Goal: Task Accomplishment & Management: Manage account settings

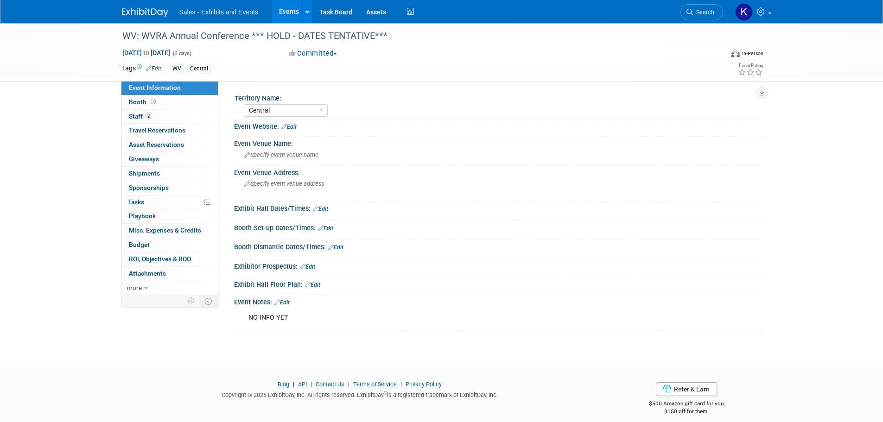
select select "Central"
click at [148, 13] on img at bounding box center [145, 12] width 46 height 9
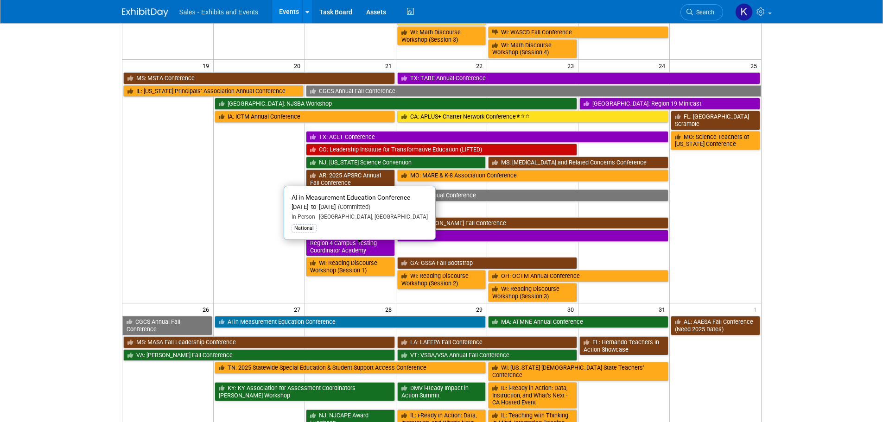
scroll to position [557, 0]
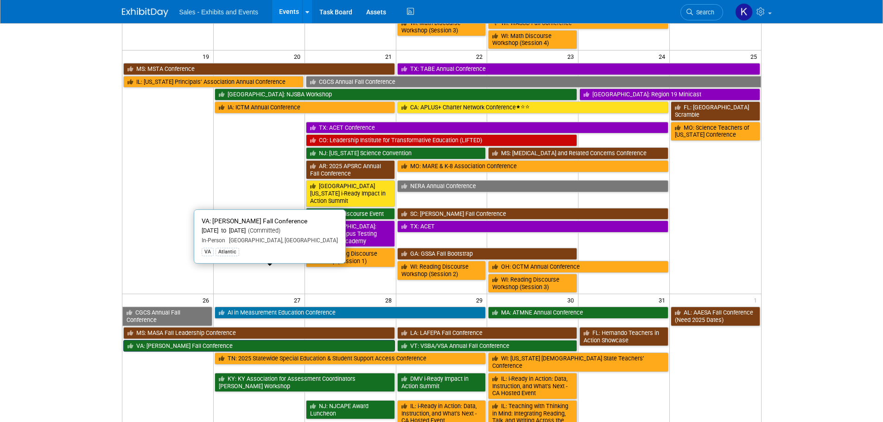
click at [225, 340] on link "VA: [PERSON_NAME] Fall Conference" at bounding box center [259, 346] width 272 height 12
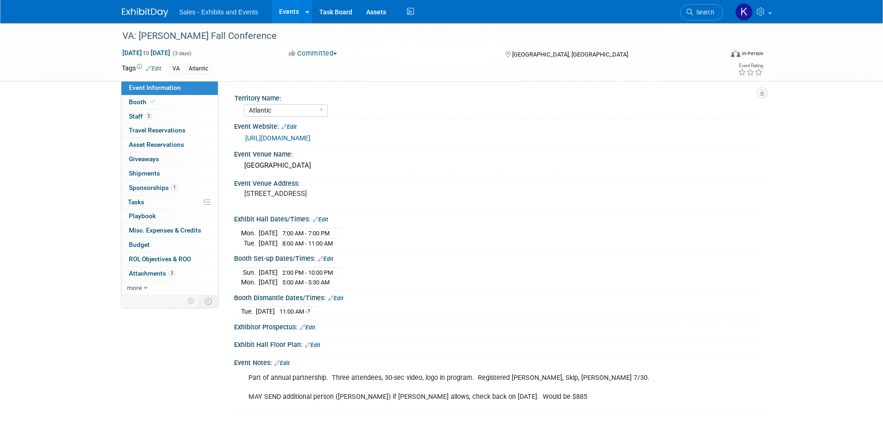
select select "Atlantic"
click at [133, 117] on span "Staff 3" at bounding box center [140, 116] width 23 height 7
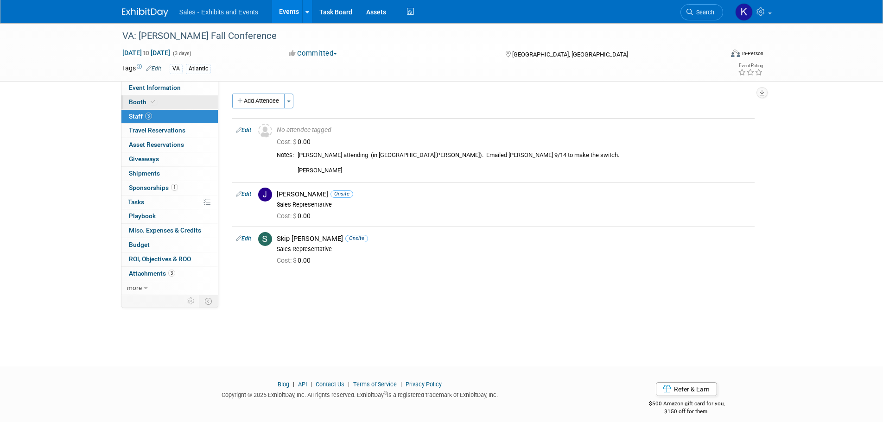
click at [130, 104] on span "Booth" at bounding box center [143, 101] width 28 height 7
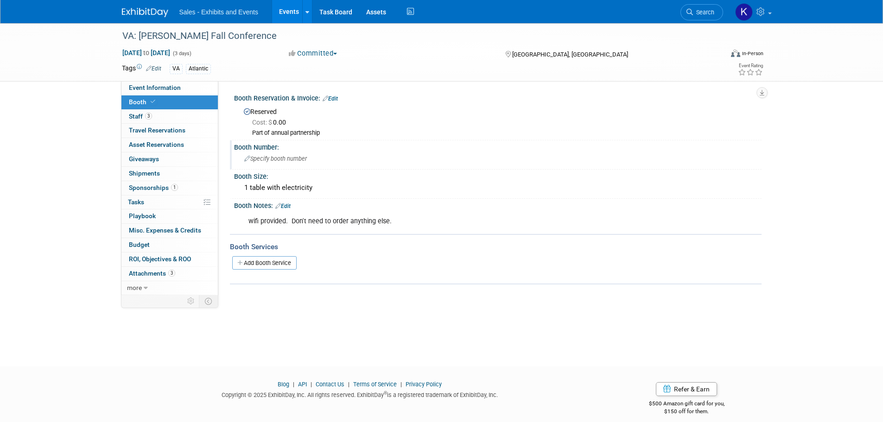
click at [285, 158] on span "Specify booth number" at bounding box center [275, 158] width 63 height 7
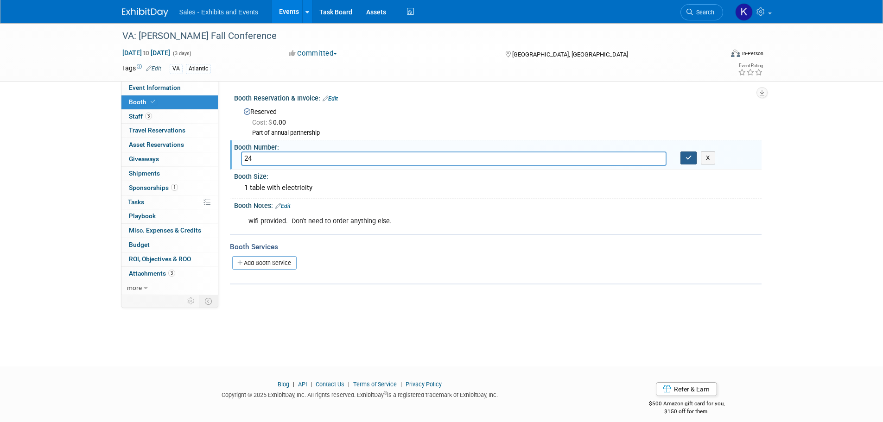
type input "24"
click at [689, 161] on icon "button" at bounding box center [689, 158] width 6 height 6
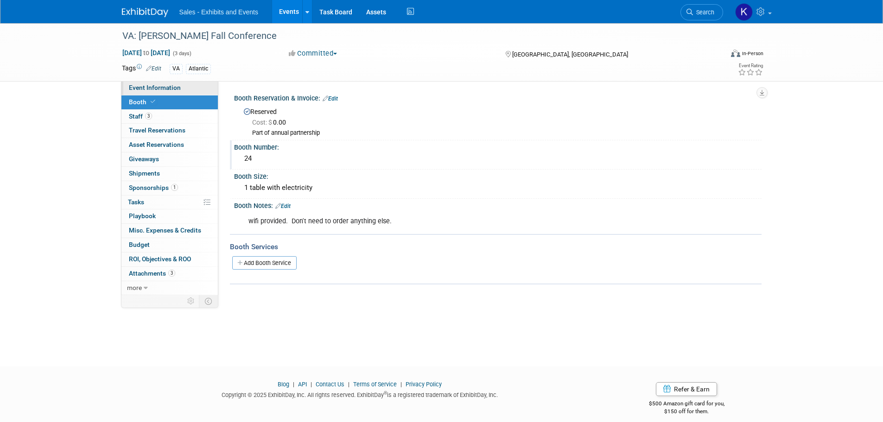
click at [160, 84] on span "Event Information" at bounding box center [155, 87] width 52 height 7
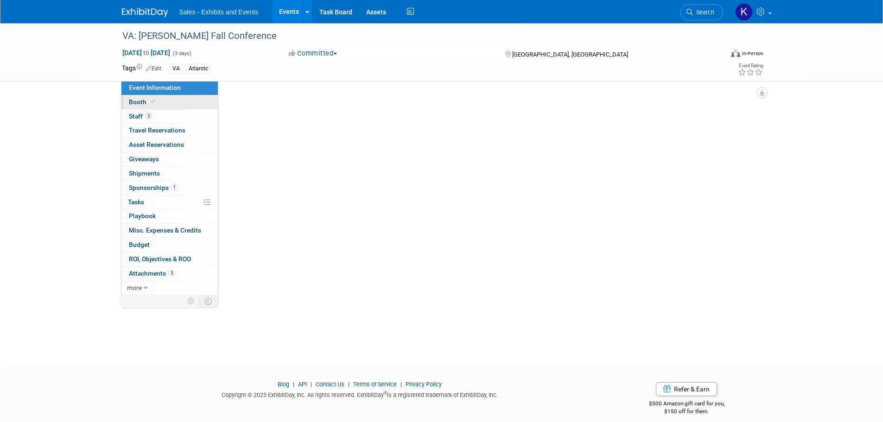
select select "Atlantic"
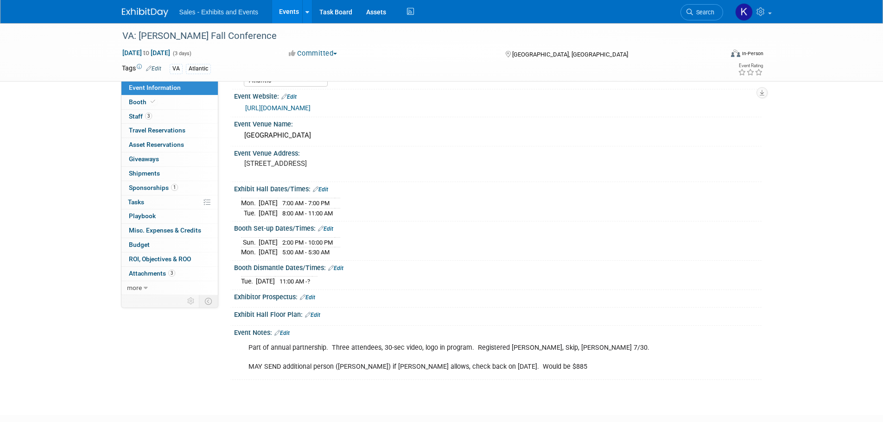
scroll to position [87, 0]
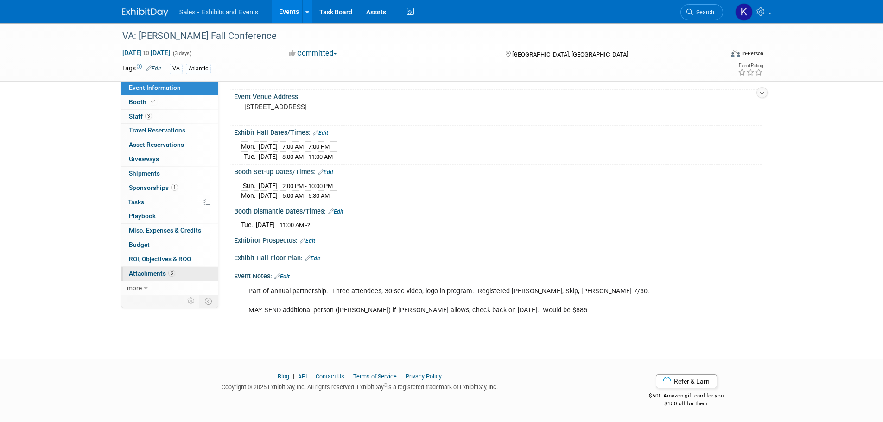
click at [155, 269] on link "3 Attachments 3" at bounding box center [170, 274] width 96 height 14
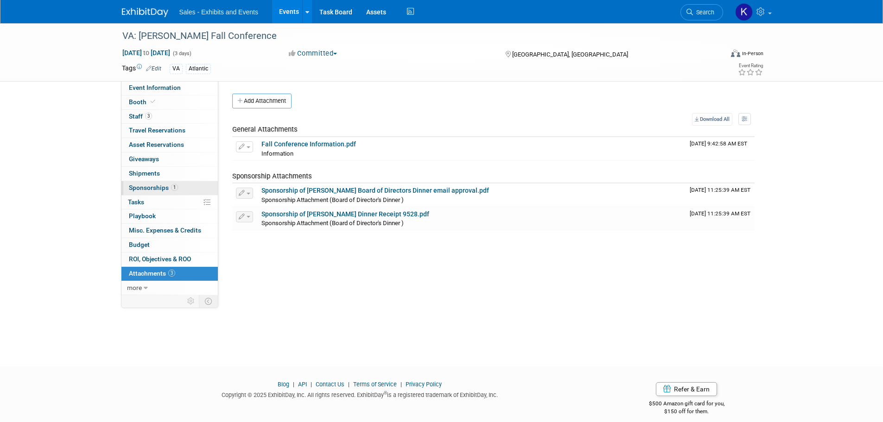
click at [155, 189] on span "Sponsorships 1" at bounding box center [153, 187] width 49 height 7
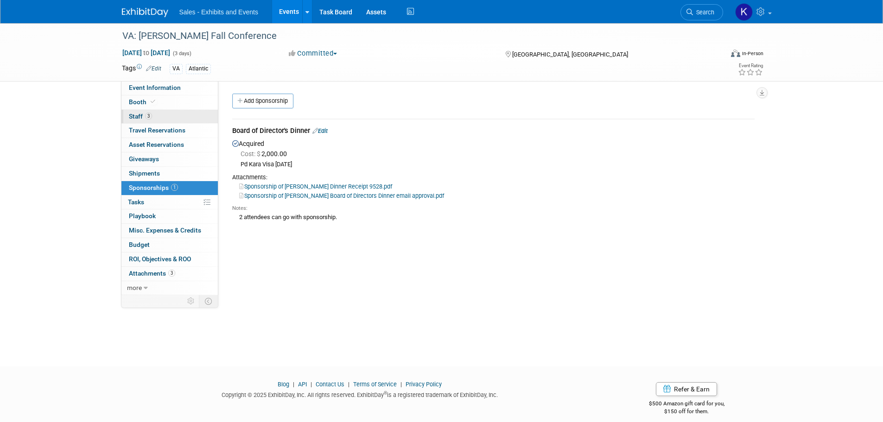
click at [138, 115] on span "Staff 3" at bounding box center [140, 116] width 23 height 7
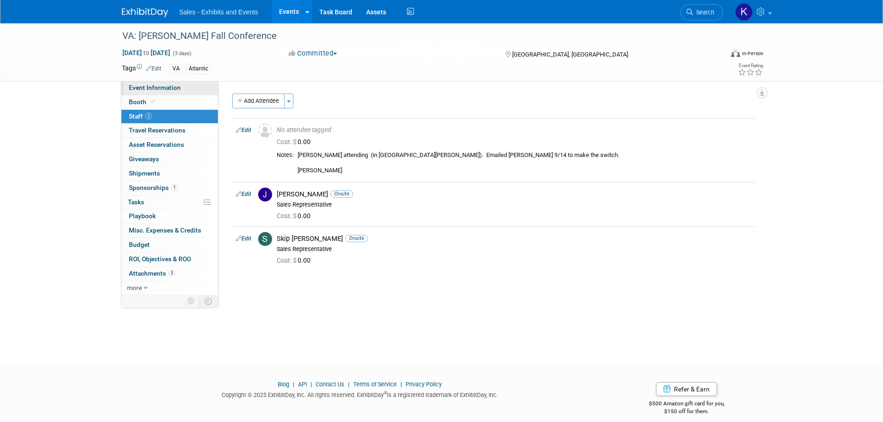
drag, startPoint x: 151, startPoint y: 87, endPoint x: 154, endPoint y: 90, distance: 4.9
click at [151, 87] on span "Event Information" at bounding box center [155, 87] width 52 height 7
select select "Atlantic"
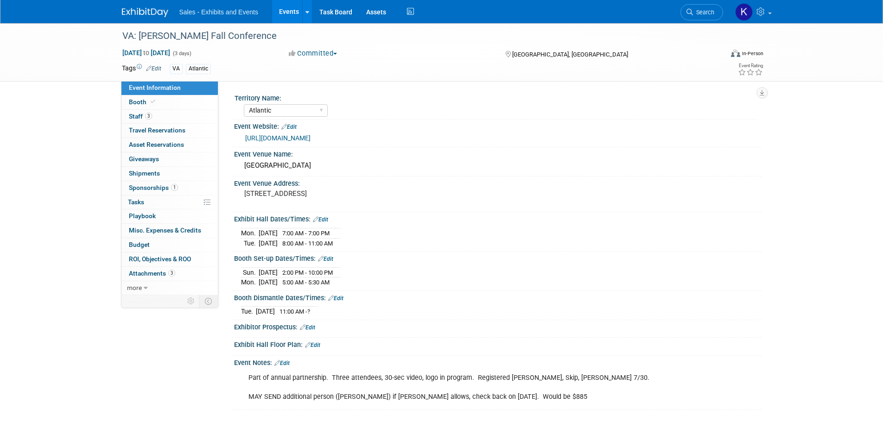
click at [157, 13] on img at bounding box center [145, 12] width 46 height 9
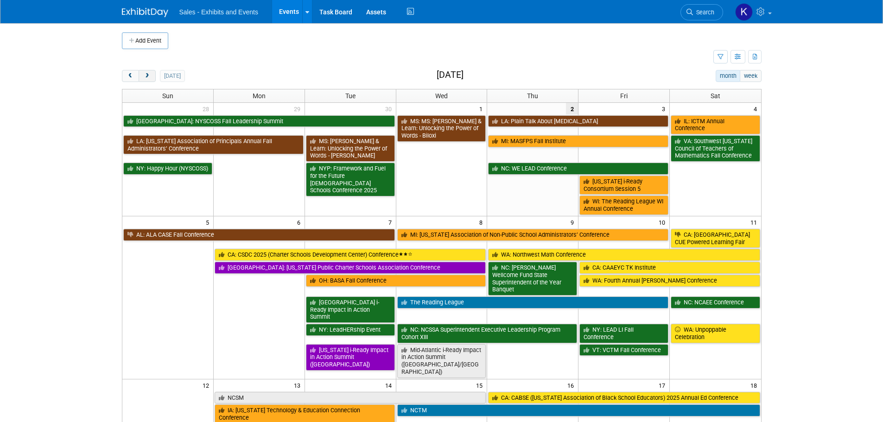
drag, startPoint x: 147, startPoint y: 75, endPoint x: 152, endPoint y: 81, distance: 7.3
click at [147, 75] on span "next" at bounding box center [147, 76] width 7 height 6
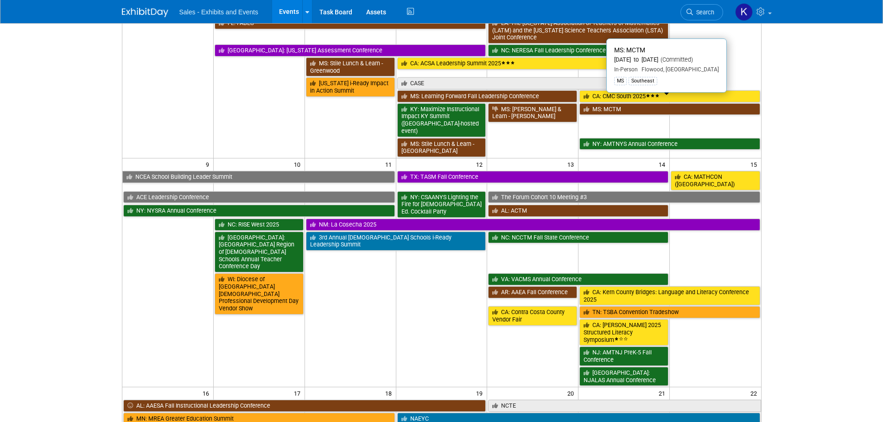
scroll to position [510, 0]
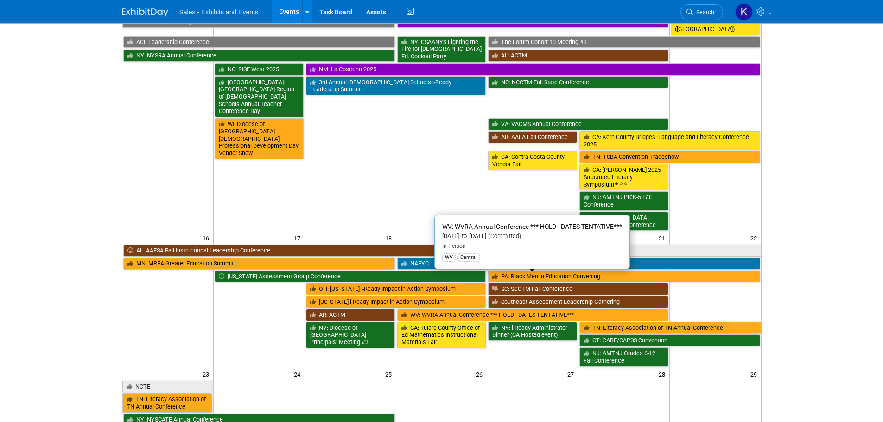
click at [510, 309] on link "WV: WVRA Annual Conference *** HOLD - DATES TENTATIVE***" at bounding box center [533, 315] width 272 height 12
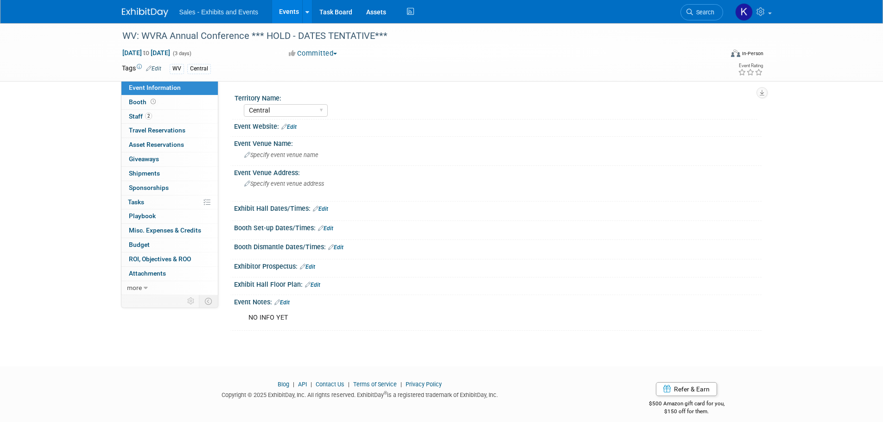
select select "Central"
click at [355, 35] on div "WV: WVRA Annual Conference *** HOLD - DATES TENTATIVE***" at bounding box center [414, 36] width 590 height 17
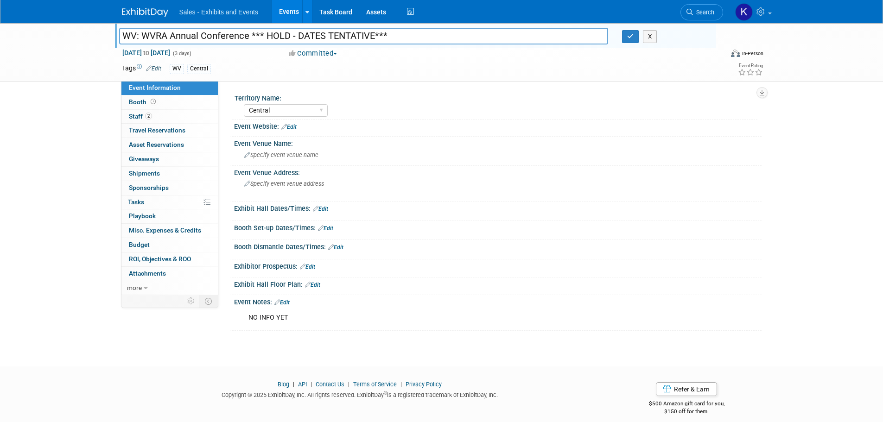
drag, startPoint x: 398, startPoint y: 34, endPoint x: 250, endPoint y: 37, distance: 148.0
click at [250, 37] on input "WV: WVRA Annual Conference *** HOLD - DATES TENTATIVE***" at bounding box center [364, 36] width 490 height 16
type input "WV: WVRA Annual Conference"
click at [629, 39] on icon "button" at bounding box center [630, 36] width 6 height 6
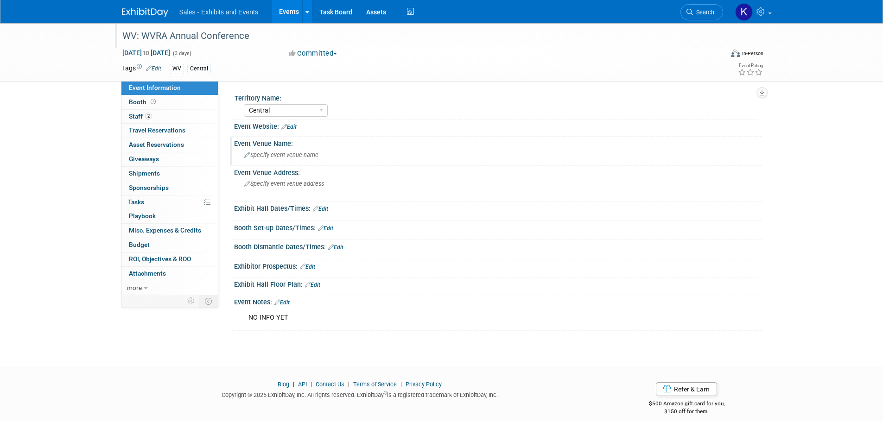
drag, startPoint x: 296, startPoint y: 127, endPoint x: 282, endPoint y: 140, distance: 19.0
click at [295, 128] on link "Edit" at bounding box center [288, 127] width 15 height 6
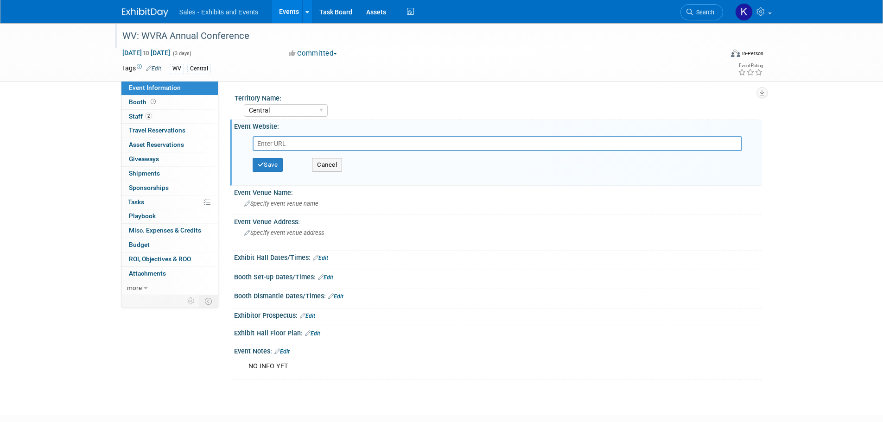
click at [265, 145] on input "text" at bounding box center [498, 143] width 490 height 15
paste input "https://wvreading.com/event/69th-annual-conference-reading-is-a-magical-adventu…"
type input "https://wvreading.com/event/69th-annual-conference-reading-is-a-magical-adventu…"
drag, startPoint x: 266, startPoint y: 162, endPoint x: 270, endPoint y: 168, distance: 6.7
click at [267, 164] on button "Save" at bounding box center [268, 165] width 31 height 14
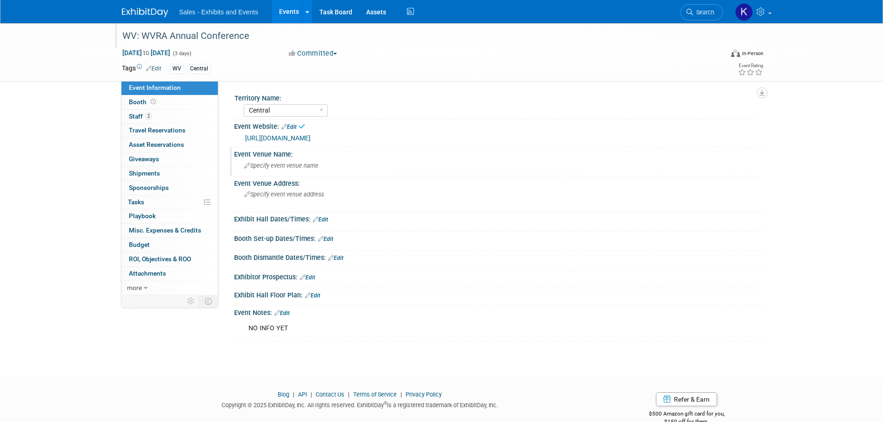
click at [284, 169] on div "Specify event venue name" at bounding box center [498, 166] width 514 height 14
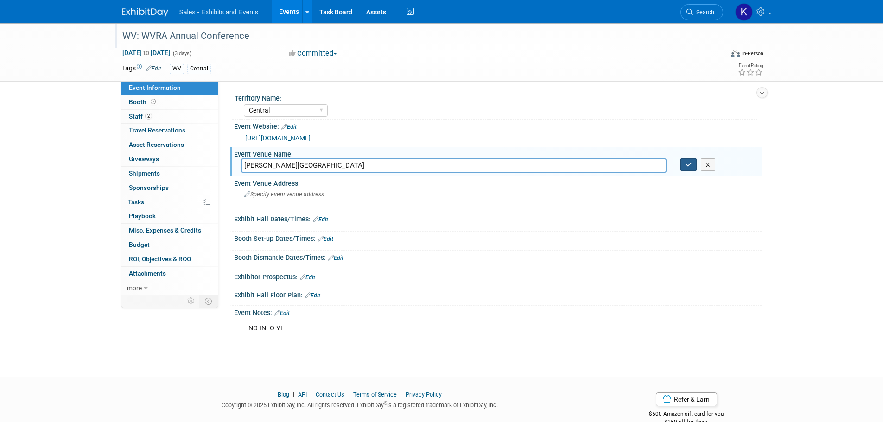
type input "Oglesby Resort"
click at [691, 170] on button "button" at bounding box center [689, 165] width 17 height 13
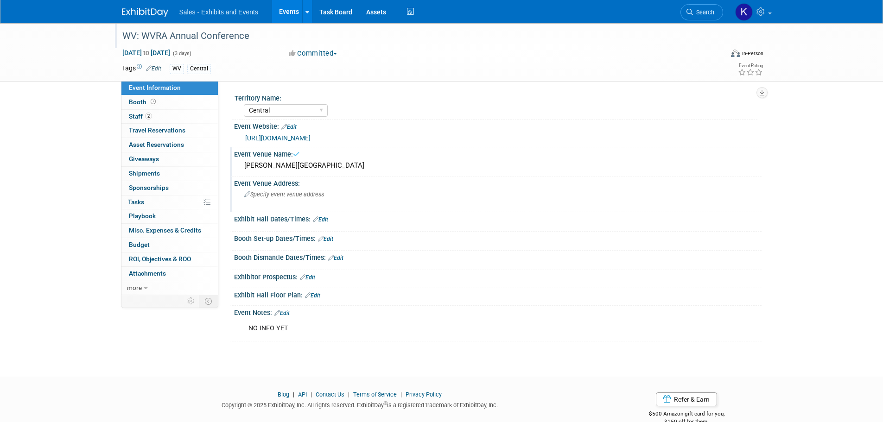
click at [365, 203] on div "Specify event venue address" at bounding box center [344, 197] width 206 height 21
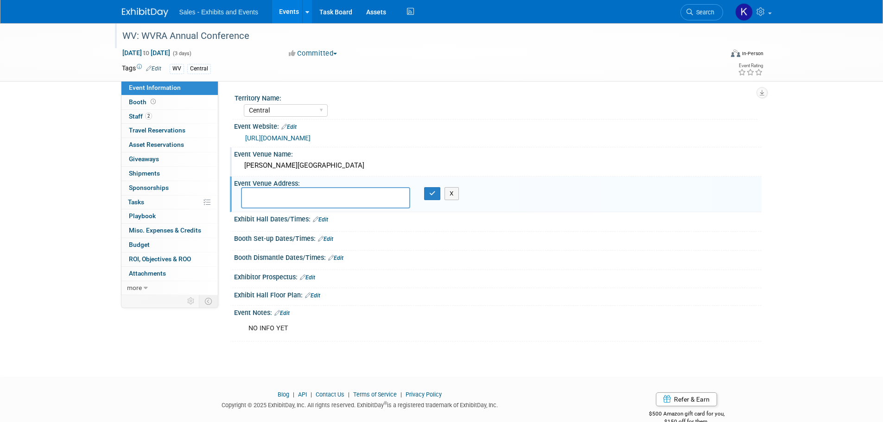
click at [270, 190] on textarea at bounding box center [325, 197] width 169 height 21
type textarea "465 Lodge Dr., Wheeling, WV 26003"
click at [436, 194] on button "button" at bounding box center [432, 193] width 17 height 13
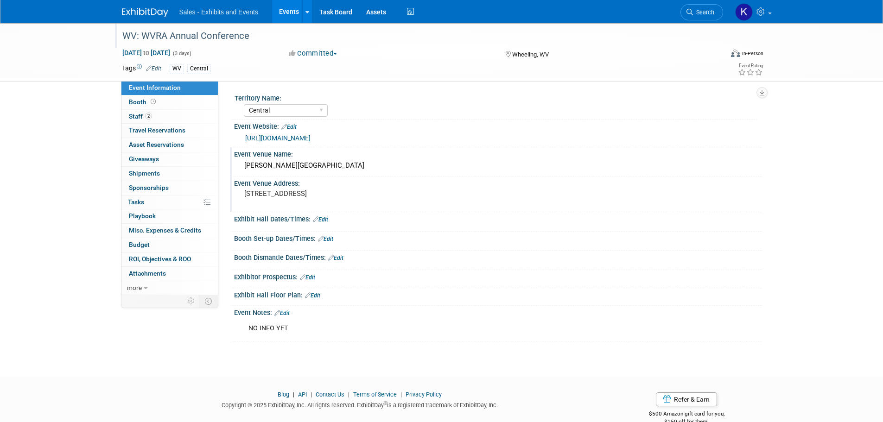
drag, startPoint x: 326, startPoint y: 220, endPoint x: 334, endPoint y: 225, distance: 10.0
click at [327, 221] on link "Edit" at bounding box center [320, 220] width 15 height 6
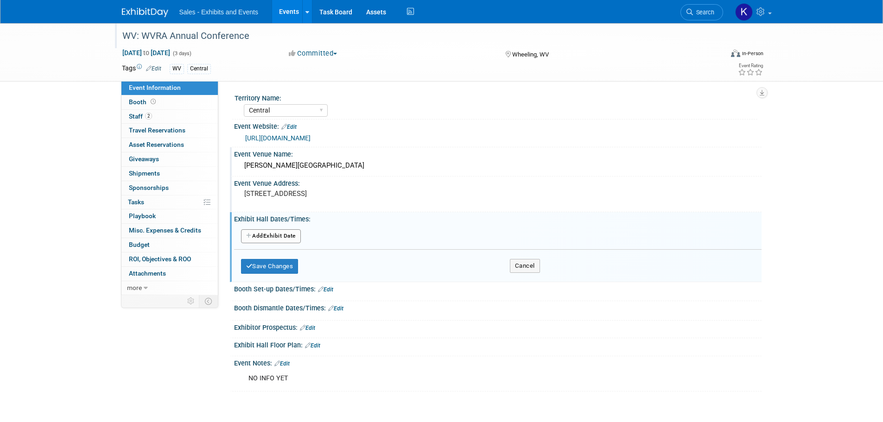
click at [286, 238] on button "Add Another Exhibit Date" at bounding box center [271, 237] width 60 height 14
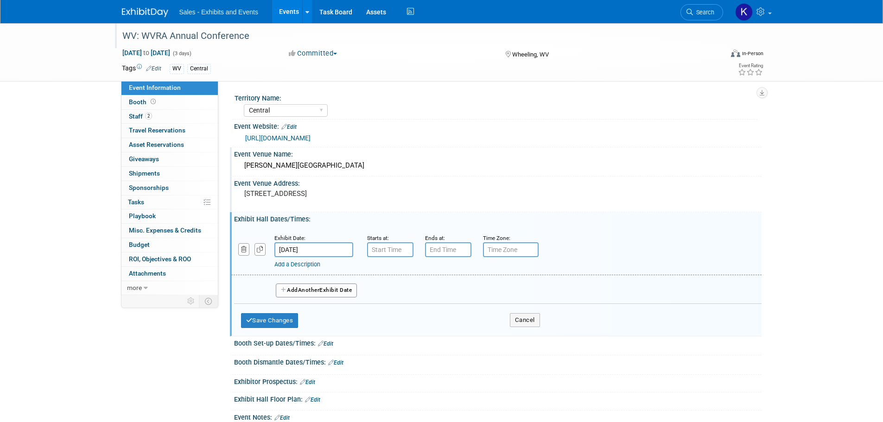
drag, startPoint x: 338, startPoint y: 249, endPoint x: 347, endPoint y: 254, distance: 10.0
click at [338, 250] on input "Nov 19, 2025" at bounding box center [314, 250] width 79 height 15
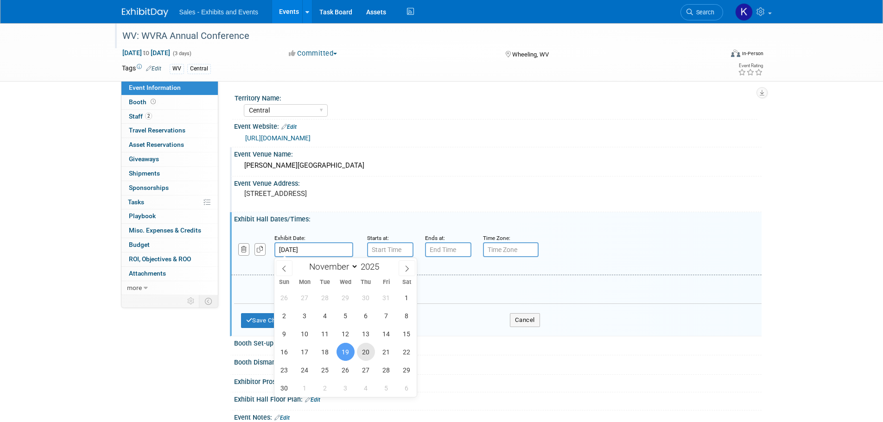
click at [367, 352] on span "20" at bounding box center [366, 352] width 18 height 18
type input "Nov 20, 2025"
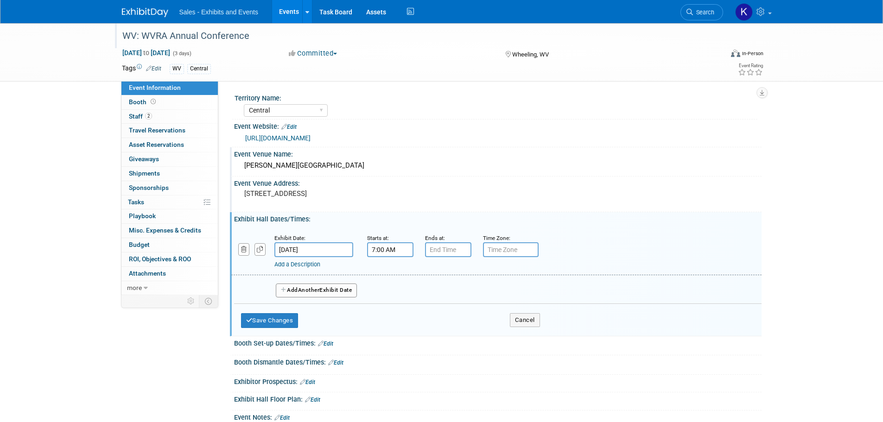
click at [392, 250] on input "7:00 AM" at bounding box center [390, 250] width 46 height 15
click at [433, 294] on span "00" at bounding box center [432, 292] width 18 height 17
drag, startPoint x: 443, startPoint y: 295, endPoint x: 446, endPoint y: 301, distance: 5.6
click at [443, 296] on td "30" at bounding box center [444, 298] width 30 height 25
type input "7:30 AM"
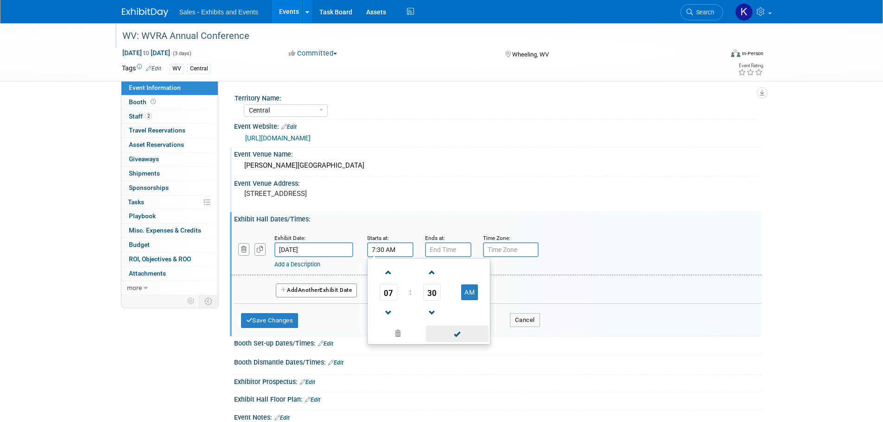
click at [457, 339] on span at bounding box center [457, 334] width 63 height 16
click at [448, 251] on input "7:00 PM" at bounding box center [448, 250] width 46 height 15
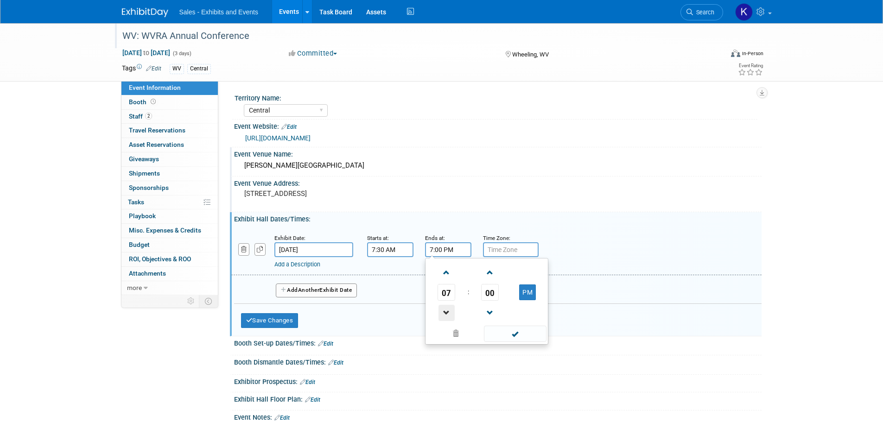
click at [448, 316] on span at bounding box center [447, 313] width 16 height 16
type input "4:00 PM"
click at [514, 337] on span at bounding box center [515, 334] width 63 height 16
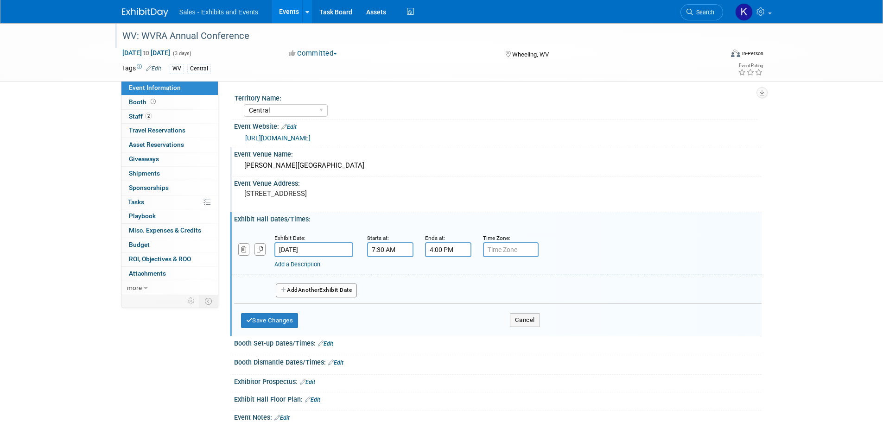
drag, startPoint x: 332, startPoint y: 289, endPoint x: 346, endPoint y: 292, distance: 14.2
click at [334, 289] on button "Add Another Exhibit Date" at bounding box center [317, 291] width 82 height 14
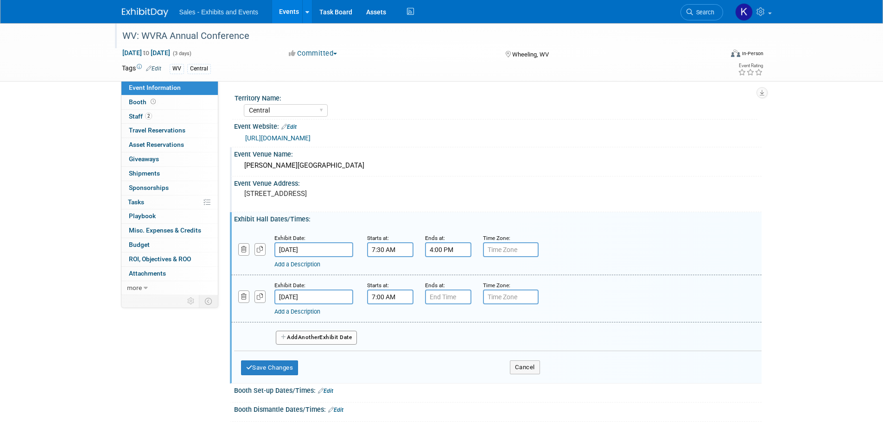
click at [392, 294] on input "7:00 AM" at bounding box center [390, 297] width 46 height 15
click at [431, 339] on span "00" at bounding box center [432, 340] width 18 height 17
drag, startPoint x: 439, startPoint y: 341, endPoint x: 443, endPoint y: 326, distance: 15.3
click at [440, 341] on td "30" at bounding box center [444, 345] width 30 height 25
type input "7:30 AM"
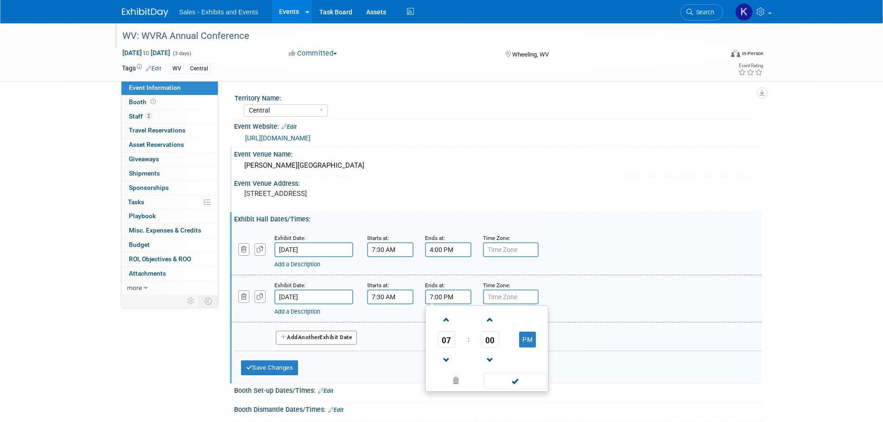
click at [439, 299] on input "7:00 PM" at bounding box center [448, 297] width 46 height 15
click at [448, 361] on span at bounding box center [447, 360] width 16 height 16
click at [448, 360] on span at bounding box center [447, 360] width 16 height 16
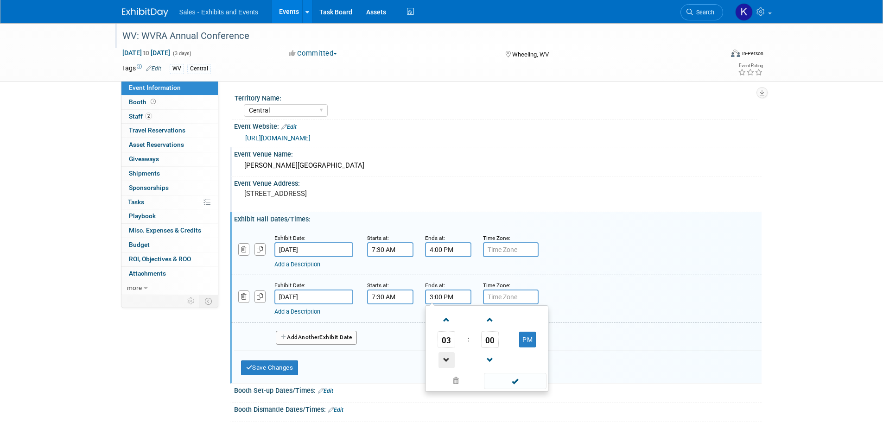
click at [448, 360] on span at bounding box center [447, 360] width 16 height 16
click at [448, 361] on span at bounding box center [447, 360] width 16 height 16
type input "12:00 PM"
click at [528, 382] on span at bounding box center [515, 381] width 63 height 16
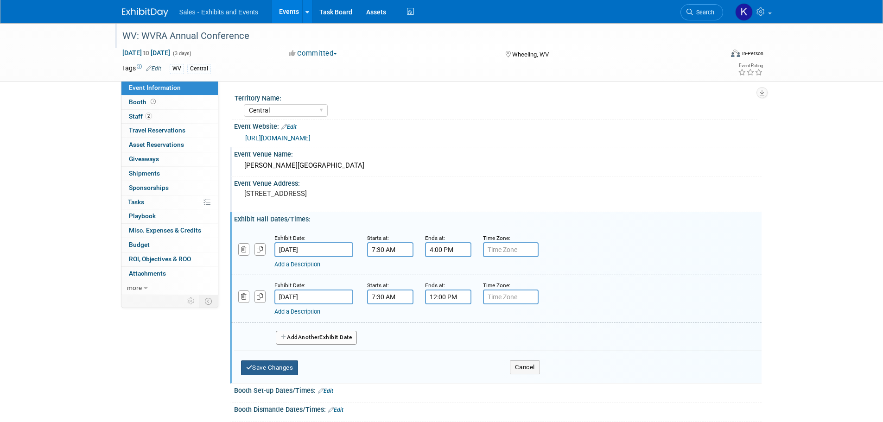
drag, startPoint x: 281, startPoint y: 369, endPoint x: 320, endPoint y: 355, distance: 41.2
click at [282, 369] on button "Save Changes" at bounding box center [270, 368] width 58 height 15
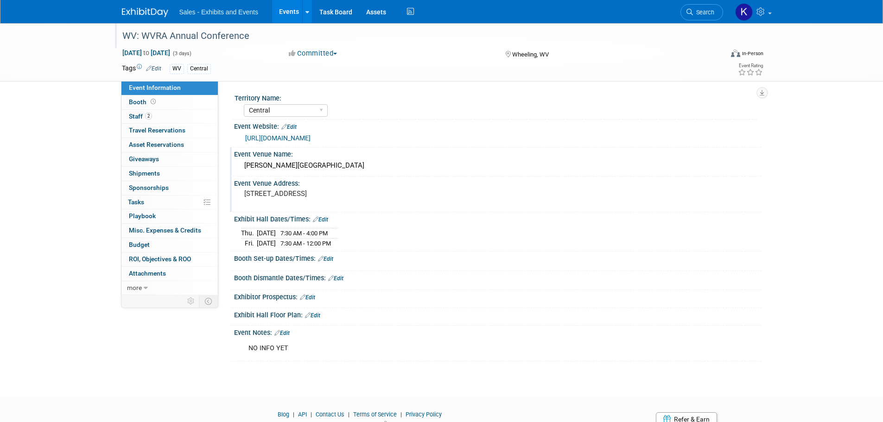
click at [327, 256] on link "Edit" at bounding box center [325, 259] width 15 height 6
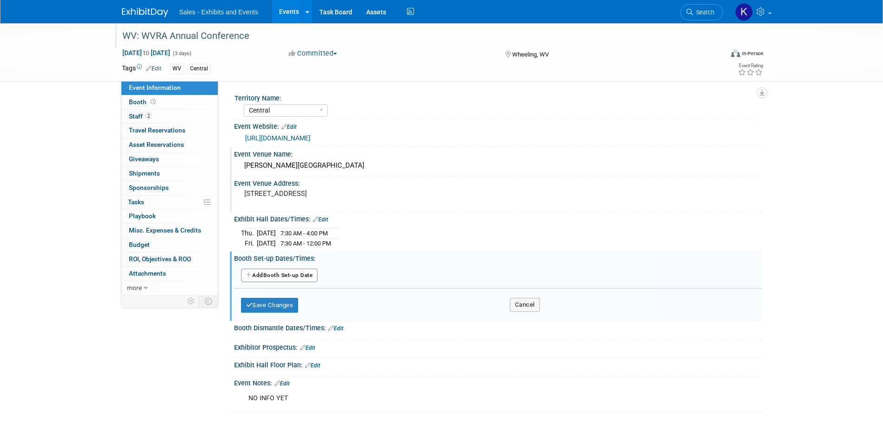
click at [307, 273] on button "Add Another Booth Set-up Date" at bounding box center [279, 276] width 77 height 14
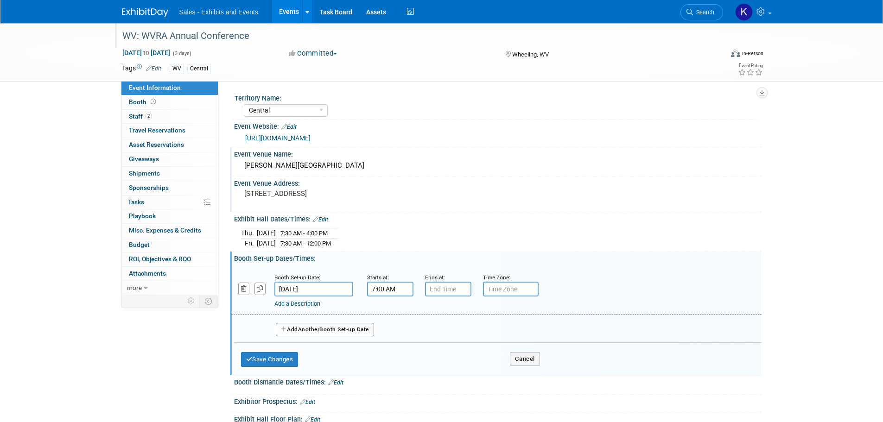
click at [371, 289] on input "7:00 AM" at bounding box center [390, 289] width 46 height 15
click at [387, 305] on span at bounding box center [389, 312] width 16 height 16
click at [387, 352] on span at bounding box center [389, 353] width 16 height 16
click at [386, 351] on span at bounding box center [389, 353] width 16 height 16
click at [386, 350] on span at bounding box center [389, 353] width 16 height 16
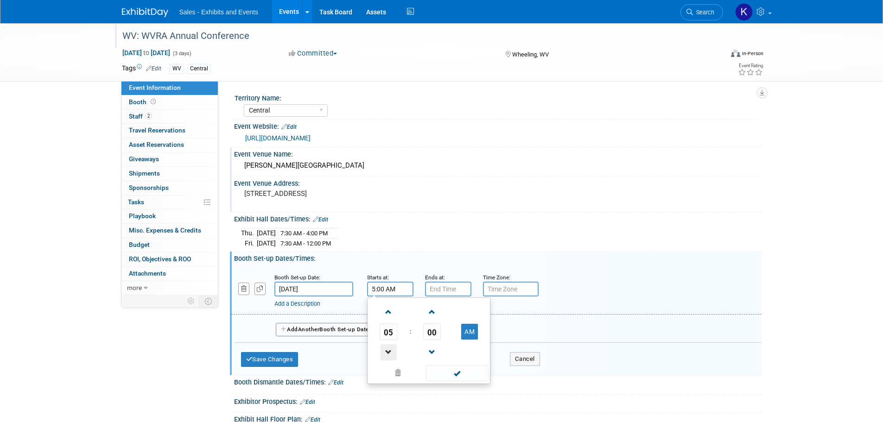
click at [386, 351] on span at bounding box center [389, 353] width 16 height 16
drag, startPoint x: 387, startPoint y: 350, endPoint x: 431, endPoint y: 350, distance: 44.5
click at [387, 351] on span at bounding box center [389, 353] width 16 height 16
click at [476, 337] on button "AM" at bounding box center [469, 332] width 17 height 16
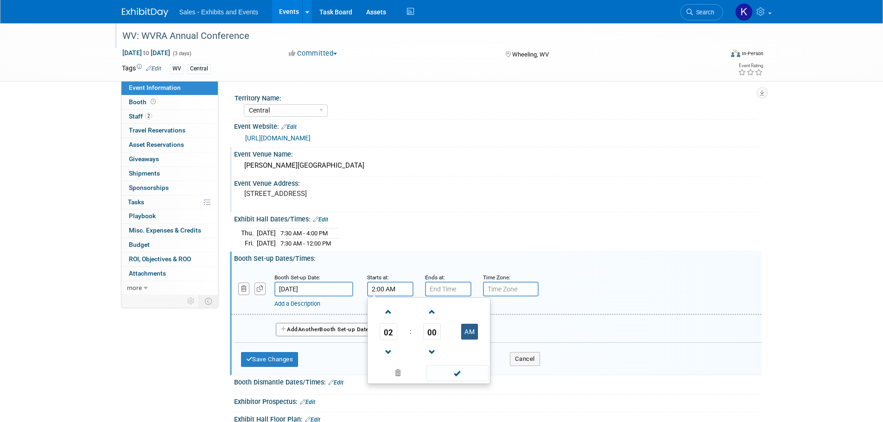
type input "2:00 PM"
drag, startPoint x: 459, startPoint y: 372, endPoint x: 458, endPoint y: 367, distance: 5.2
click at [458, 372] on span at bounding box center [457, 373] width 63 height 16
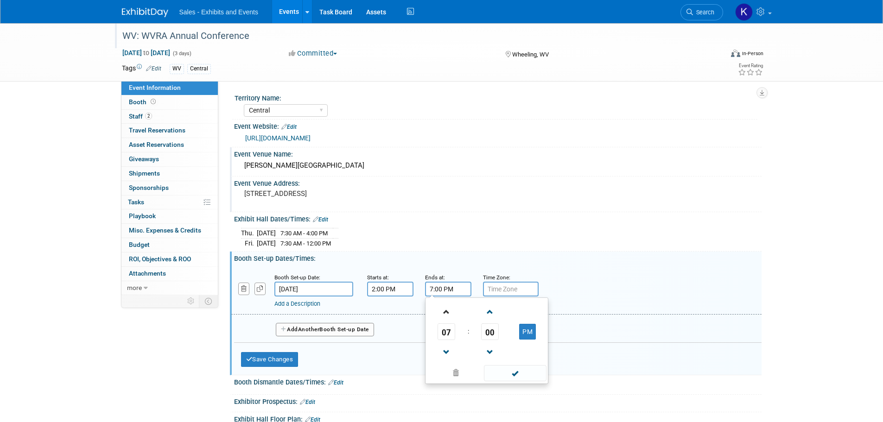
drag, startPoint x: 441, startPoint y: 288, endPoint x: 447, endPoint y: 302, distance: 15.0
click at [442, 289] on input "7:00 PM" at bounding box center [448, 289] width 46 height 15
click at [448, 350] on span at bounding box center [447, 353] width 16 height 16
click at [449, 351] on span at bounding box center [447, 353] width 16 height 16
type input "5:00 PM"
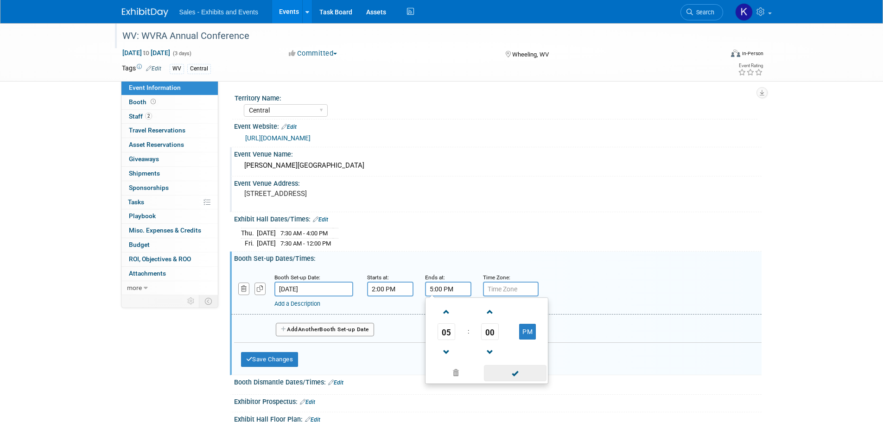
click at [507, 373] on span at bounding box center [515, 373] width 63 height 16
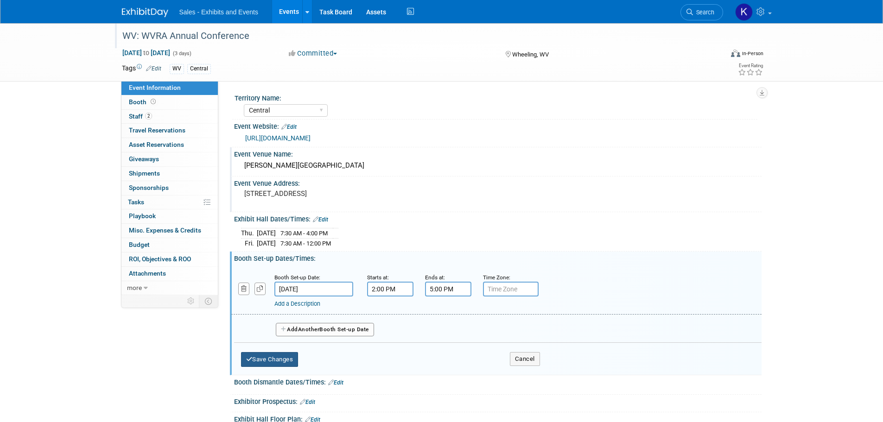
drag, startPoint x: 289, startPoint y: 360, endPoint x: 335, endPoint y: 358, distance: 45.5
click at [290, 360] on button "Save Changes" at bounding box center [270, 359] width 58 height 15
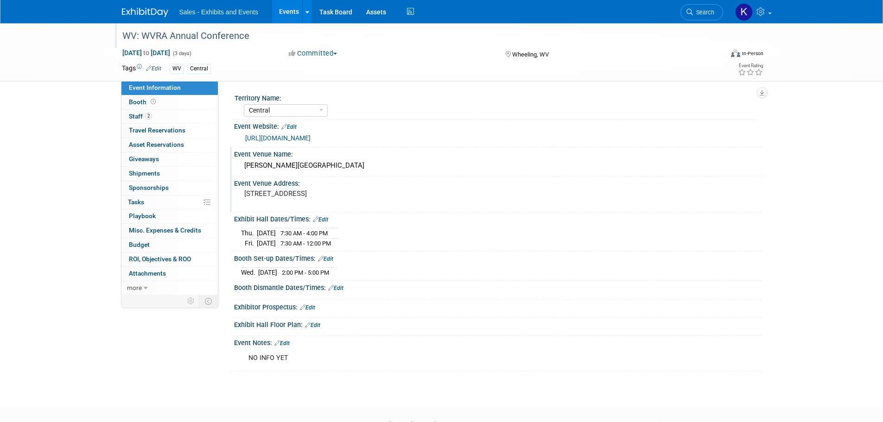
click at [339, 285] on div "Booth Dismantle Dates/Times: Edit" at bounding box center [498, 287] width 528 height 12
drag, startPoint x: 341, startPoint y: 288, endPoint x: 354, endPoint y: 295, distance: 14.5
click at [341, 289] on link "Edit" at bounding box center [335, 288] width 15 height 6
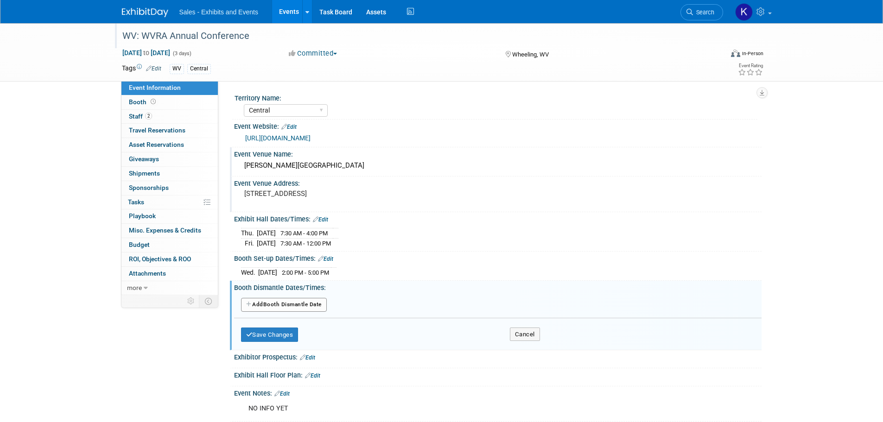
click at [313, 304] on button "Add Another Booth Dismantle Date" at bounding box center [284, 305] width 86 height 14
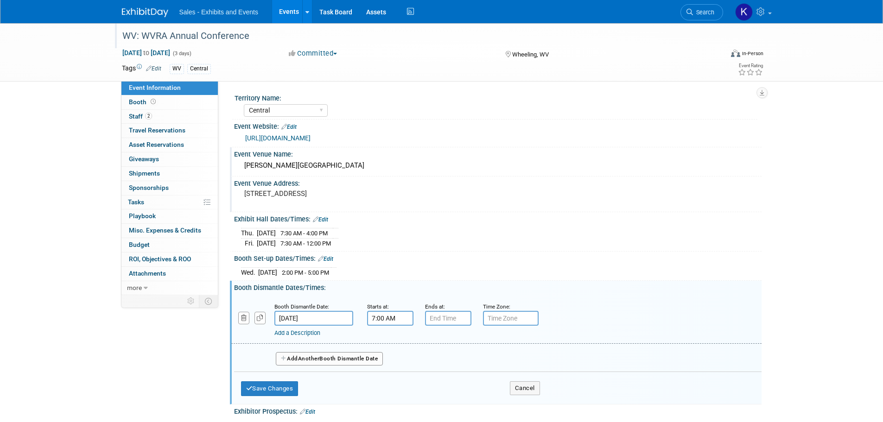
click at [384, 320] on input "7:00 AM" at bounding box center [390, 318] width 46 height 15
click at [392, 337] on span at bounding box center [389, 341] width 16 height 16
click at [393, 337] on span at bounding box center [389, 341] width 16 height 16
click at [395, 337] on span at bounding box center [389, 341] width 16 height 16
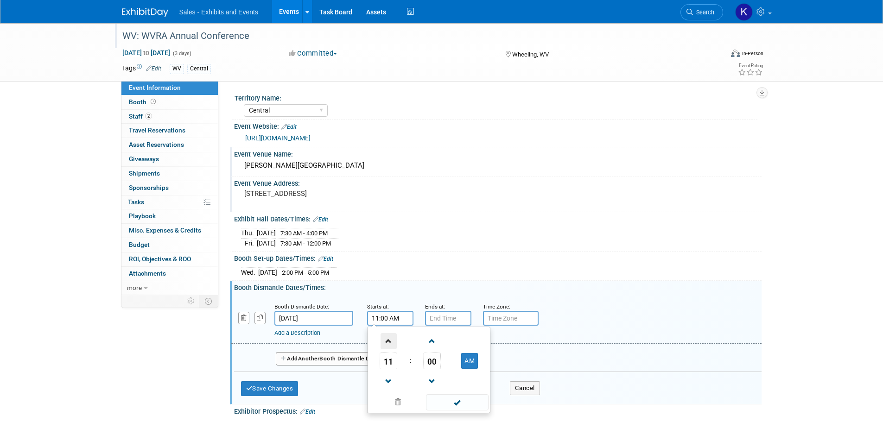
click at [390, 336] on span at bounding box center [389, 341] width 16 height 16
type input "12:00 PM"
drag, startPoint x: 463, startPoint y: 405, endPoint x: 456, endPoint y: 386, distance: 19.7
click at [463, 405] on span at bounding box center [457, 403] width 63 height 16
drag, startPoint x: 440, startPoint y: 321, endPoint x: 447, endPoint y: 325, distance: 7.9
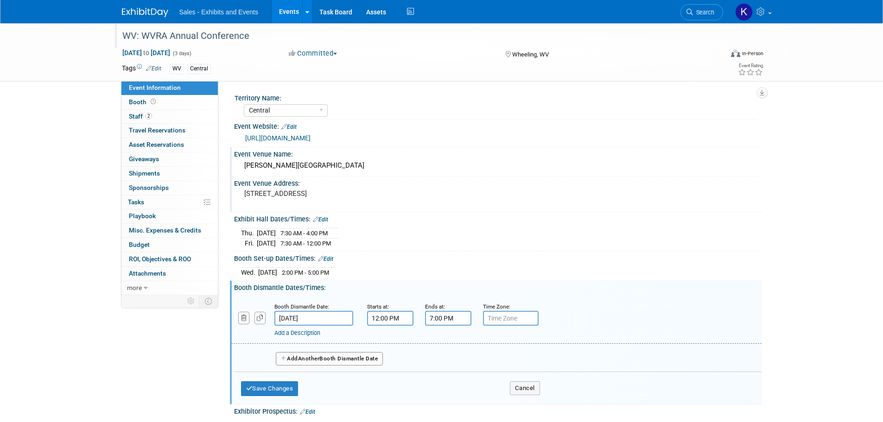
click at [440, 322] on input "7:00 PM" at bounding box center [448, 318] width 46 height 15
click at [448, 380] on span at bounding box center [447, 382] width 16 height 16
click at [448, 379] on span at bounding box center [447, 382] width 16 height 16
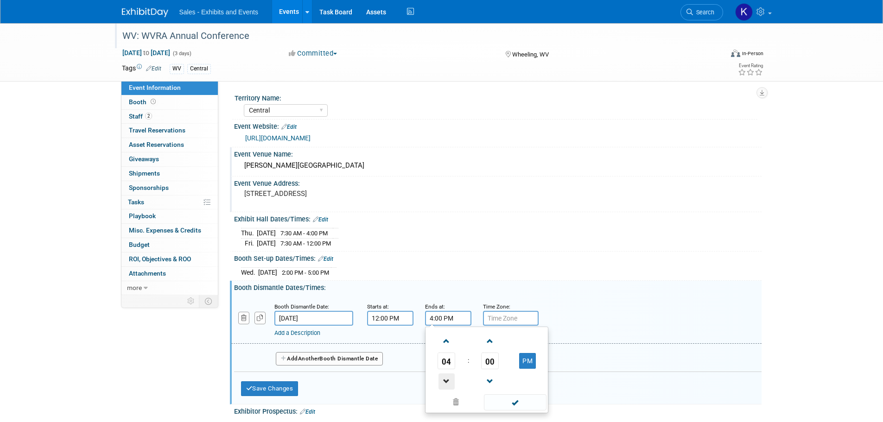
type input "3:00 PM"
click at [509, 404] on span at bounding box center [515, 403] width 63 height 16
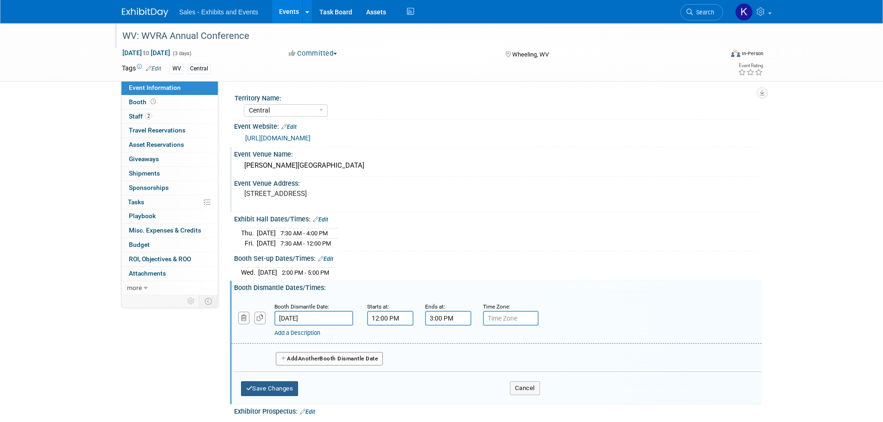
drag, startPoint x: 286, startPoint y: 387, endPoint x: 299, endPoint y: 386, distance: 13.1
click at [288, 387] on button "Save Changes" at bounding box center [270, 389] width 58 height 15
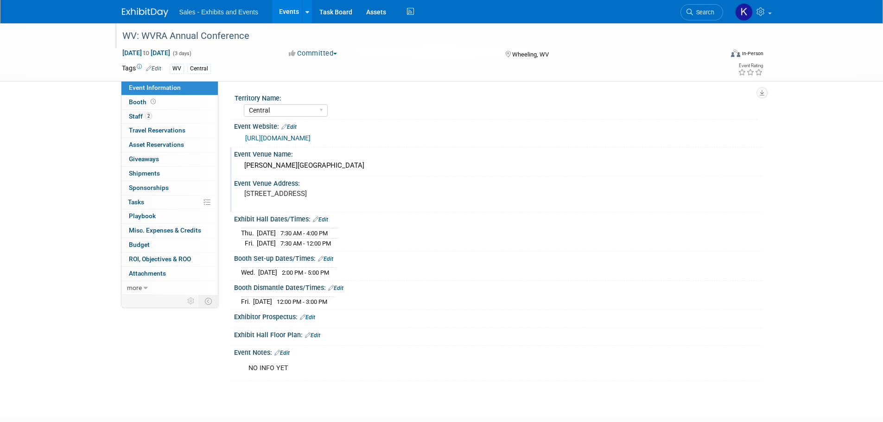
click at [287, 355] on link "Edit" at bounding box center [282, 353] width 15 height 6
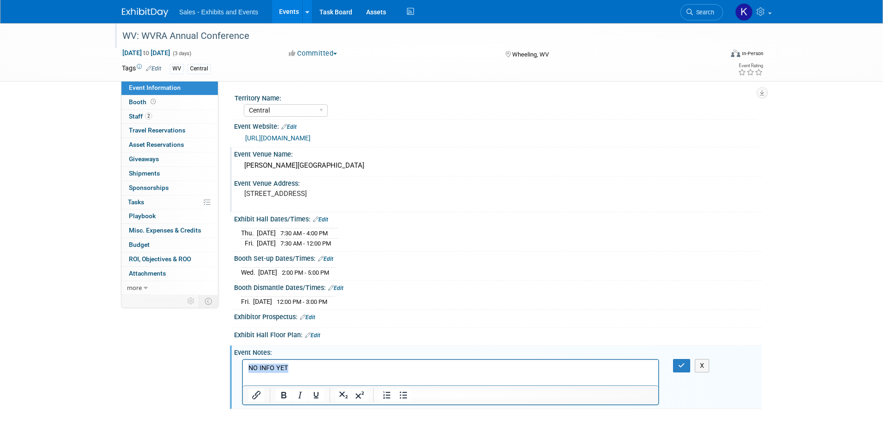
drag, startPoint x: 292, startPoint y: 367, endPoint x: 186, endPoint y: 376, distance: 107.1
click at [243, 373] on html "NO INFO YET" at bounding box center [451, 366] width 416 height 13
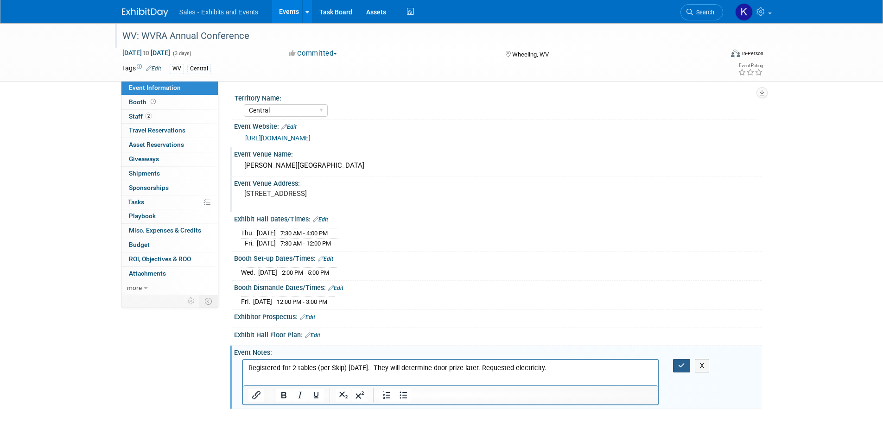
click at [679, 367] on icon "button" at bounding box center [681, 366] width 7 height 6
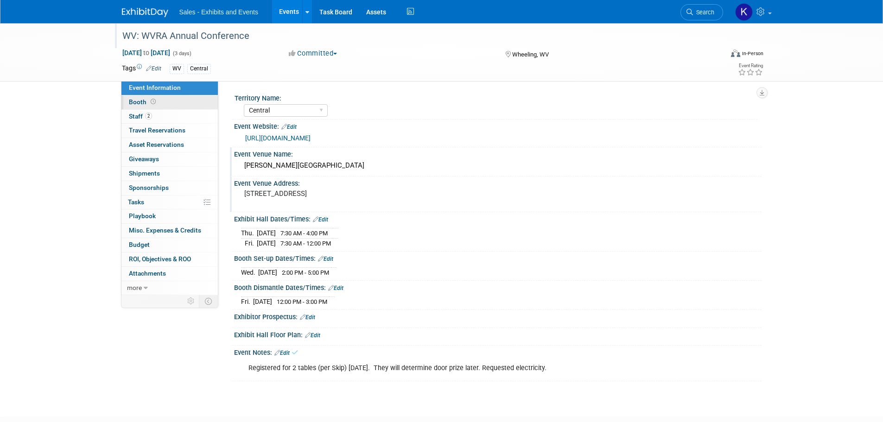
click at [140, 104] on span "Booth" at bounding box center [143, 101] width 29 height 7
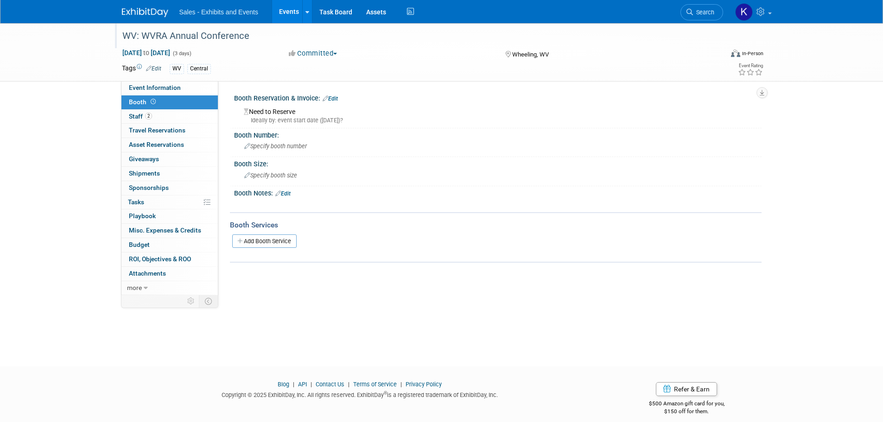
click at [338, 98] on link "Edit" at bounding box center [330, 99] width 15 height 6
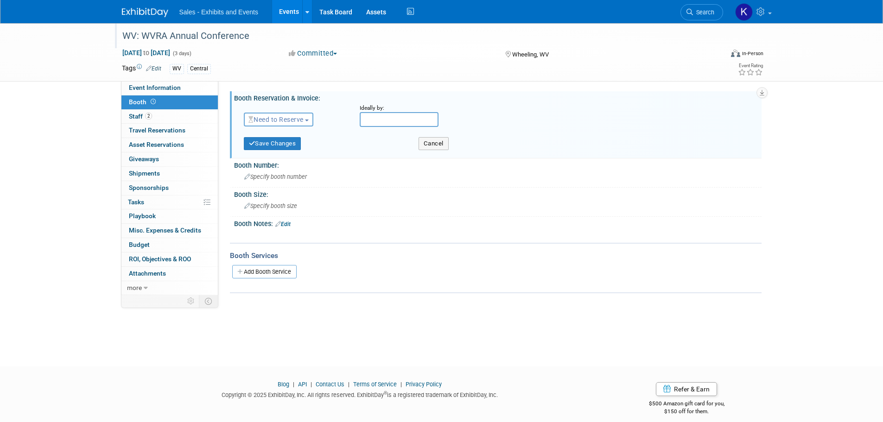
click at [304, 120] on span "Need to Reserve" at bounding box center [276, 119] width 55 height 7
click at [293, 147] on link "Reserved" at bounding box center [293, 148] width 99 height 13
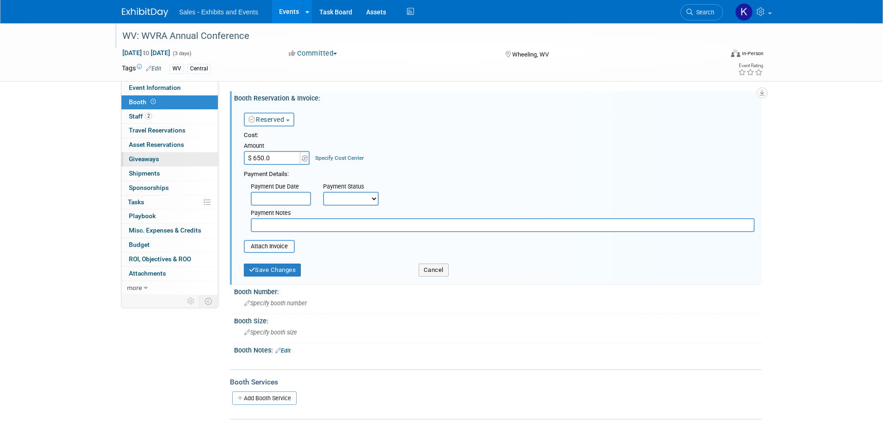
type input "$ 650.00"
drag, startPoint x: 288, startPoint y: 228, endPoint x: 327, endPoint y: 233, distance: 40.2
click at [288, 228] on input "text" at bounding box center [503, 225] width 504 height 14
type input "Pd Kara AMEX 10.2.25"
click at [288, 276] on button "Save Changes" at bounding box center [273, 270] width 58 height 13
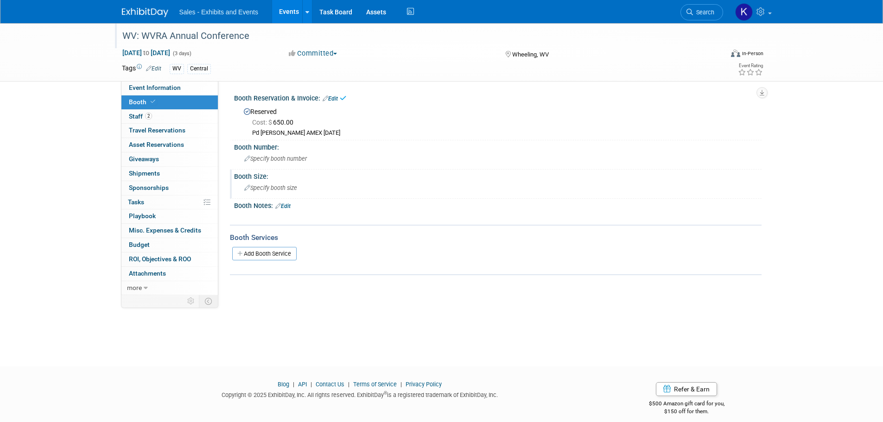
click at [292, 192] on div "Specify booth size" at bounding box center [498, 188] width 514 height 14
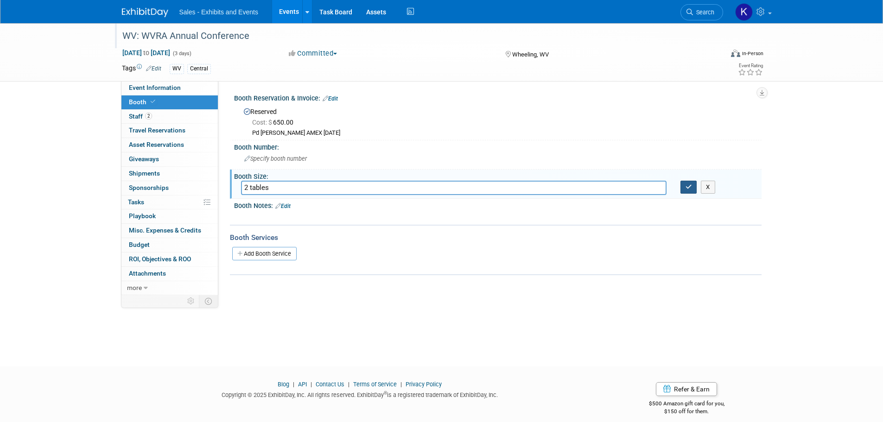
type input "2 tables"
click at [689, 190] on button "button" at bounding box center [689, 187] width 17 height 13
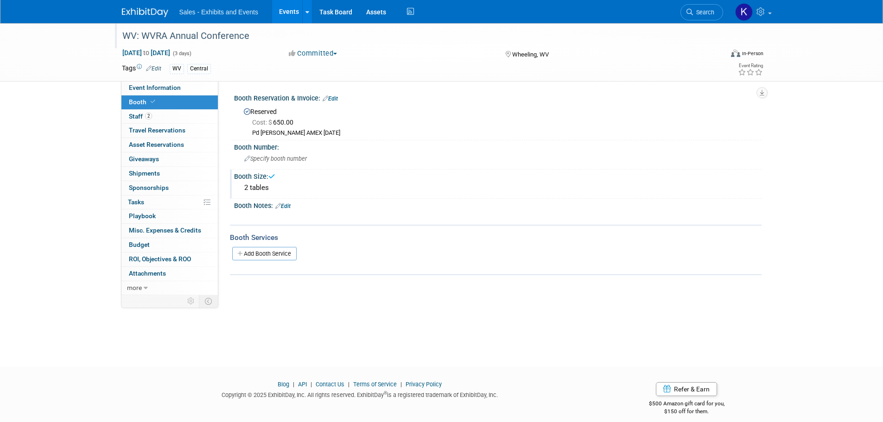
click at [288, 205] on link "Edit" at bounding box center [282, 206] width 15 height 6
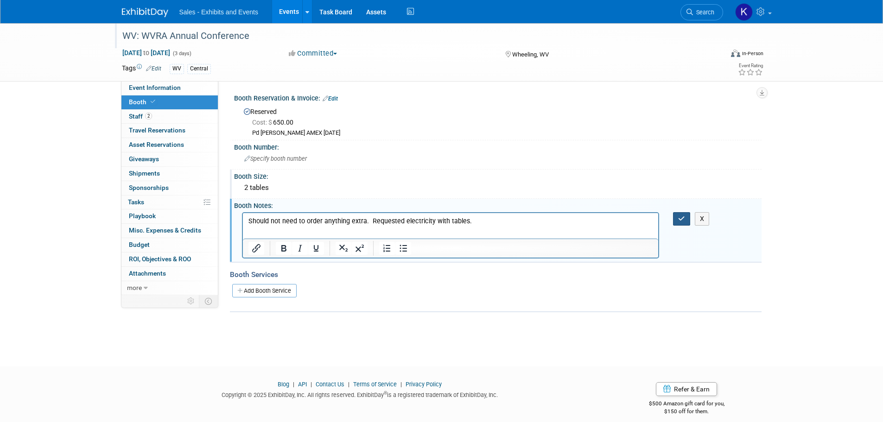
click at [683, 219] on icon "button" at bounding box center [681, 219] width 7 height 6
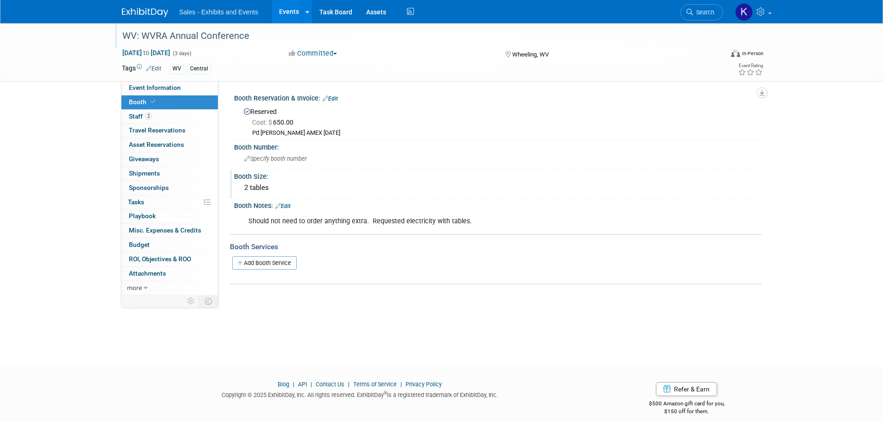
drag, startPoint x: 159, startPoint y: 190, endPoint x: 166, endPoint y: 191, distance: 7.9
click at [159, 190] on span "Sponsorships 0" at bounding box center [149, 187] width 40 height 7
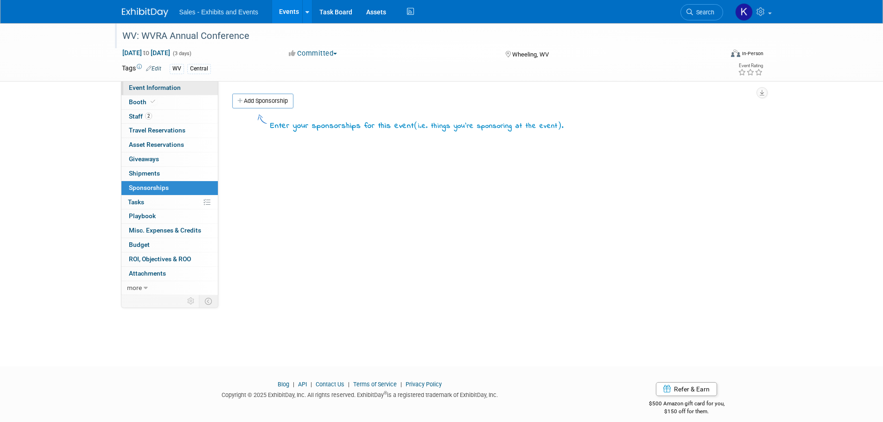
click at [157, 87] on span "Event Information" at bounding box center [155, 87] width 52 height 7
select select "Central"
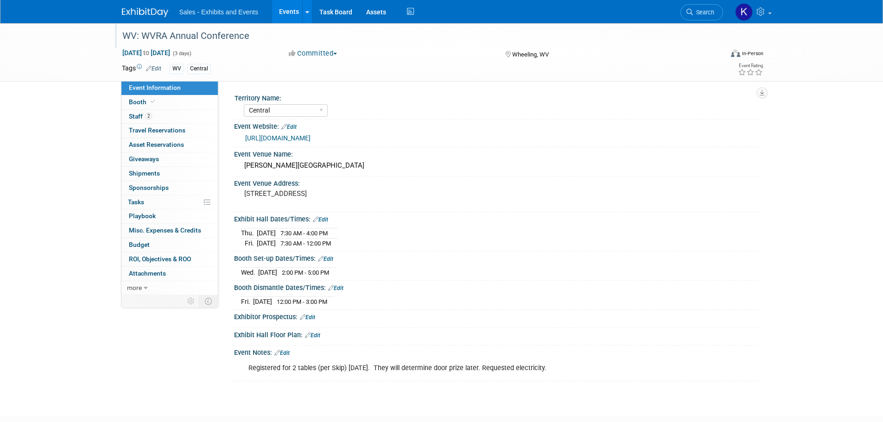
click at [290, 351] on link "Edit" at bounding box center [282, 353] width 15 height 6
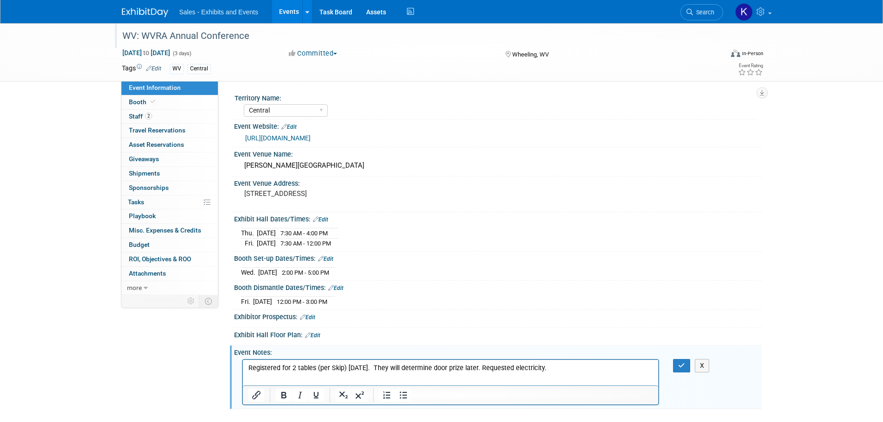
drag, startPoint x: 559, startPoint y: 369, endPoint x: 577, endPoint y: 370, distance: 18.1
click at [559, 369] on p "Registered for 2 tables (per Skip) 10.2.25. They will determine door prize late…" at bounding box center [450, 368] width 405 height 9
click at [678, 362] on button "button" at bounding box center [681, 365] width 17 height 13
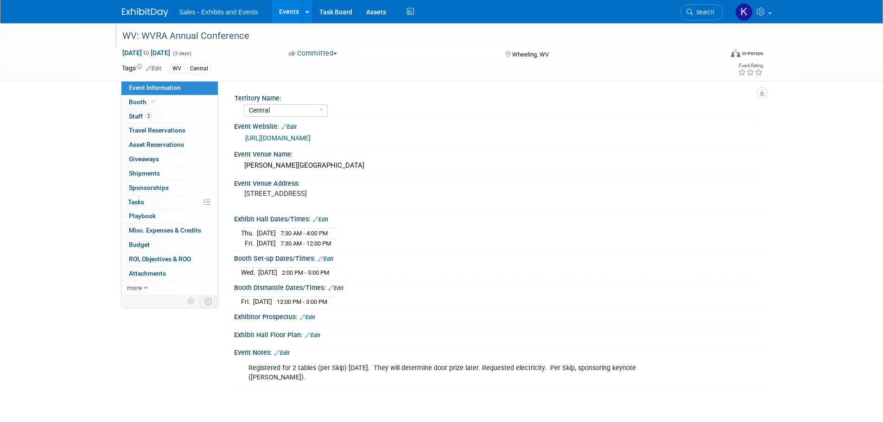
click at [135, 17] on img at bounding box center [145, 12] width 46 height 9
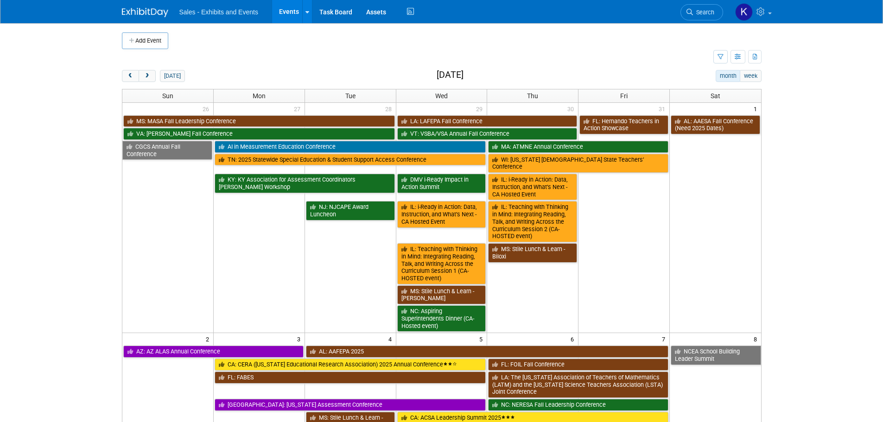
drag, startPoint x: 171, startPoint y: 77, endPoint x: 214, endPoint y: 81, distance: 43.3
click at [171, 76] on button "[DATE]" at bounding box center [172, 76] width 25 height 12
